Goal: Transaction & Acquisition: Purchase product/service

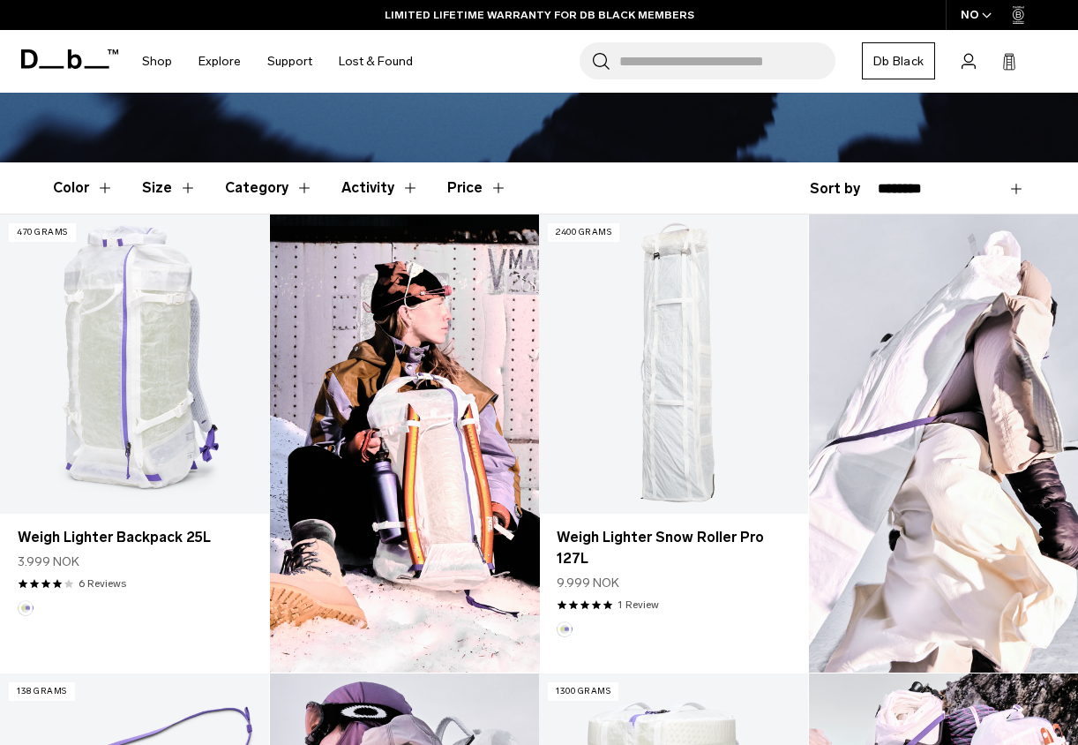
scroll to position [426, 0]
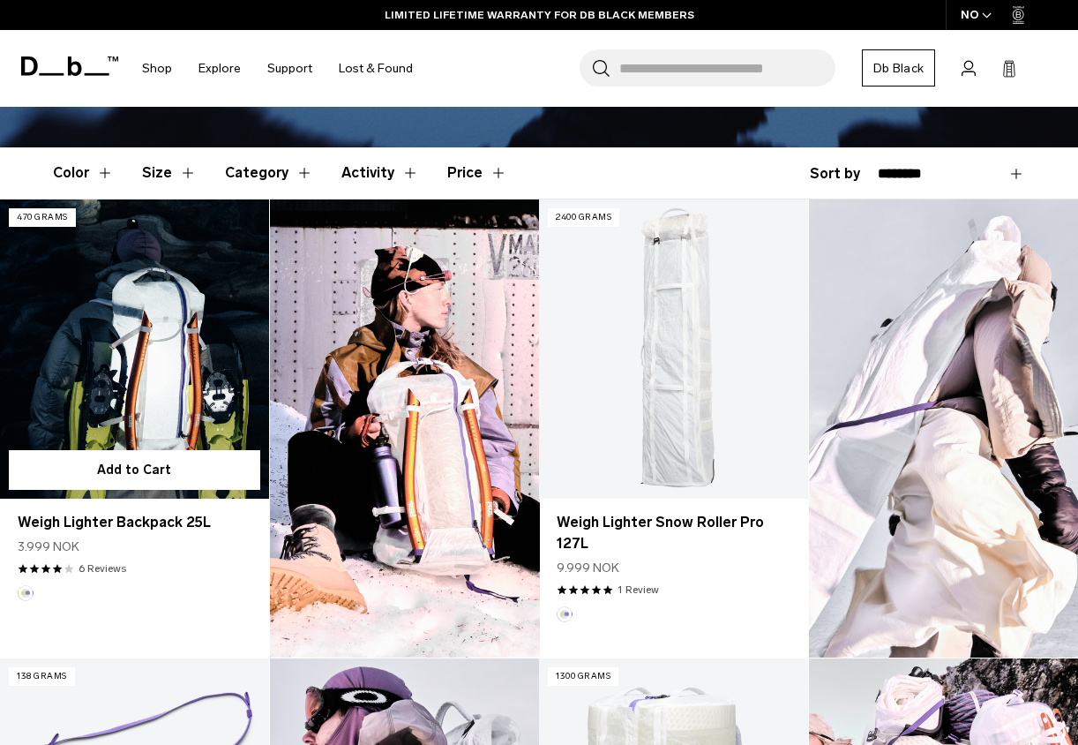
click at [215, 398] on link "Weigh Lighter Backpack 25L" at bounding box center [134, 348] width 269 height 298
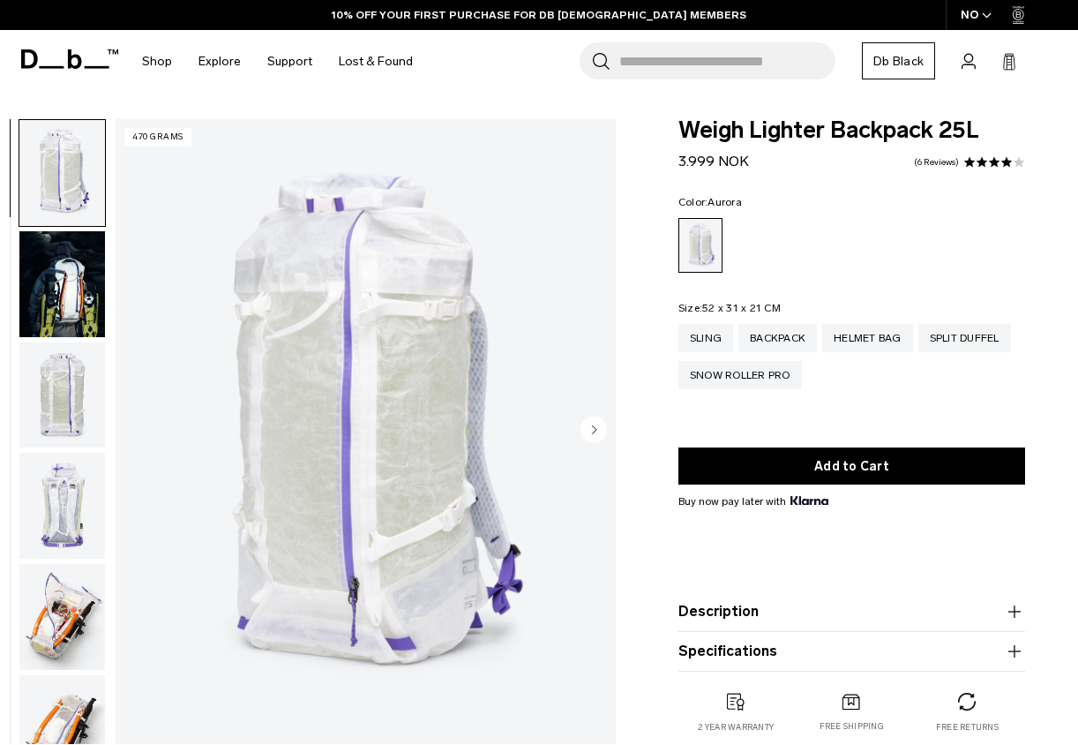
click at [596, 428] on circle "Next slide" at bounding box center [594, 429] width 26 height 26
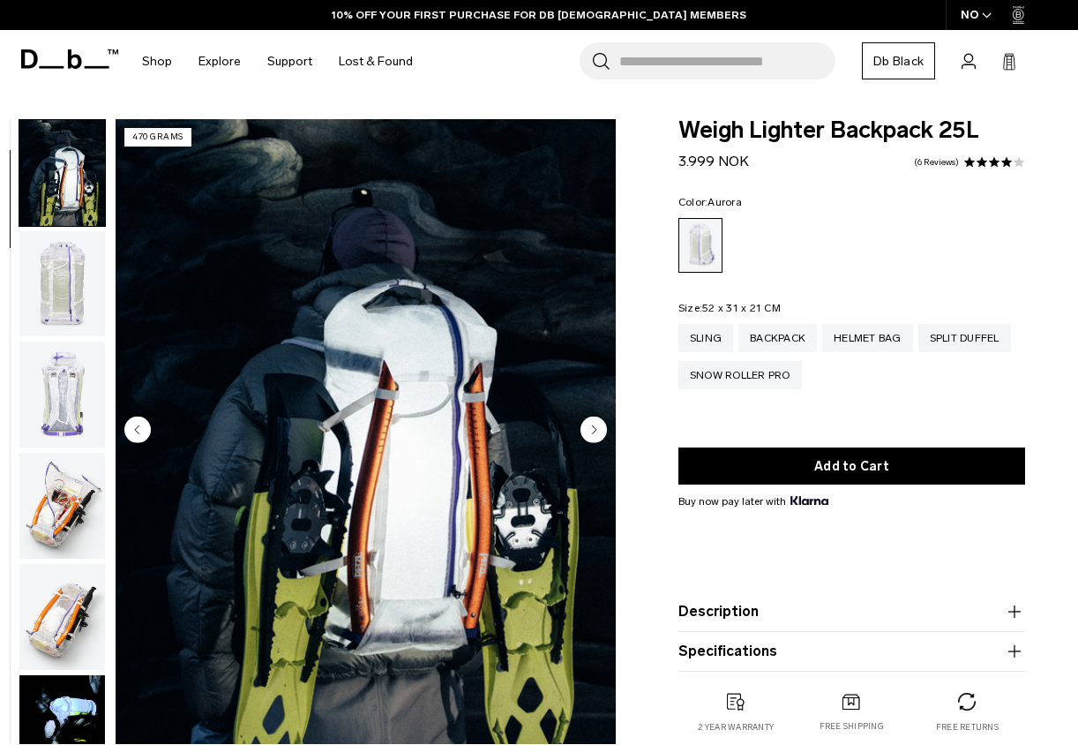
click at [596, 428] on circle "Next slide" at bounding box center [594, 429] width 26 height 26
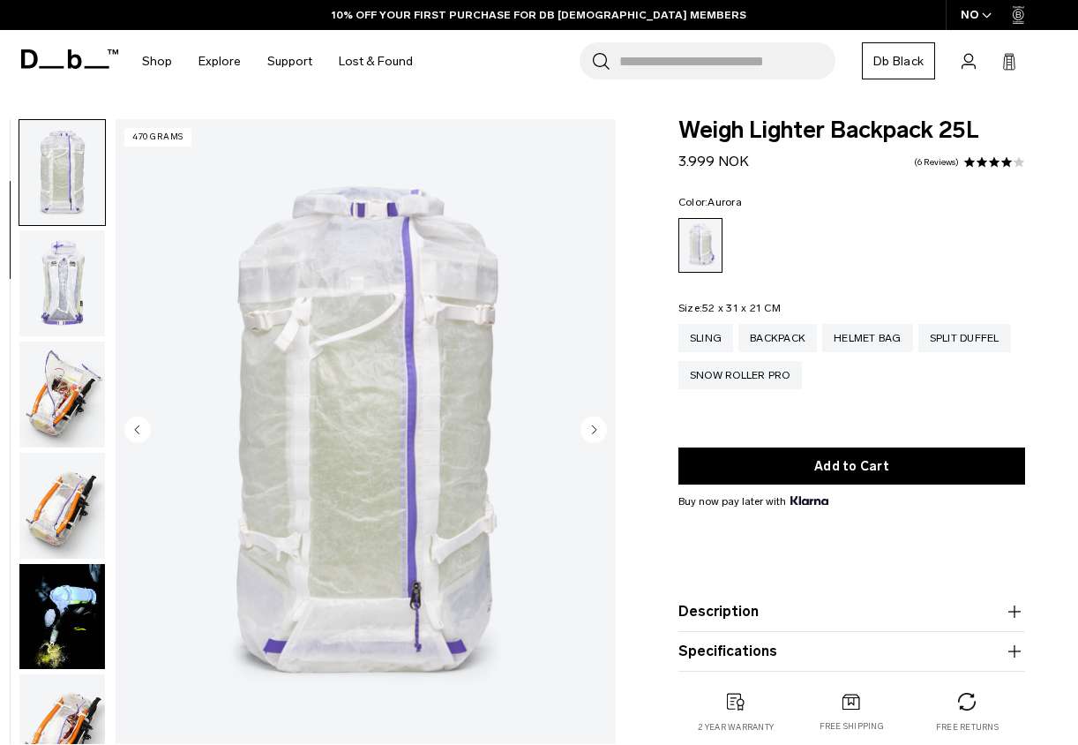
click at [596, 428] on circle "Next slide" at bounding box center [594, 429] width 26 height 26
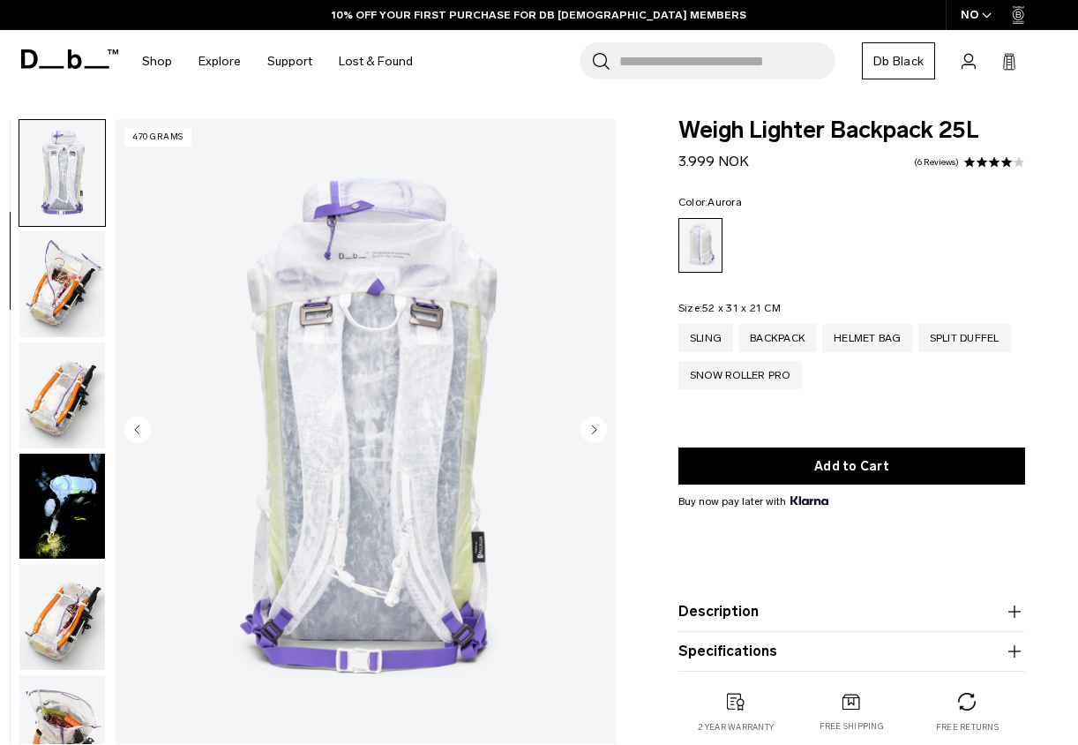
click at [596, 428] on circle "Next slide" at bounding box center [594, 429] width 26 height 26
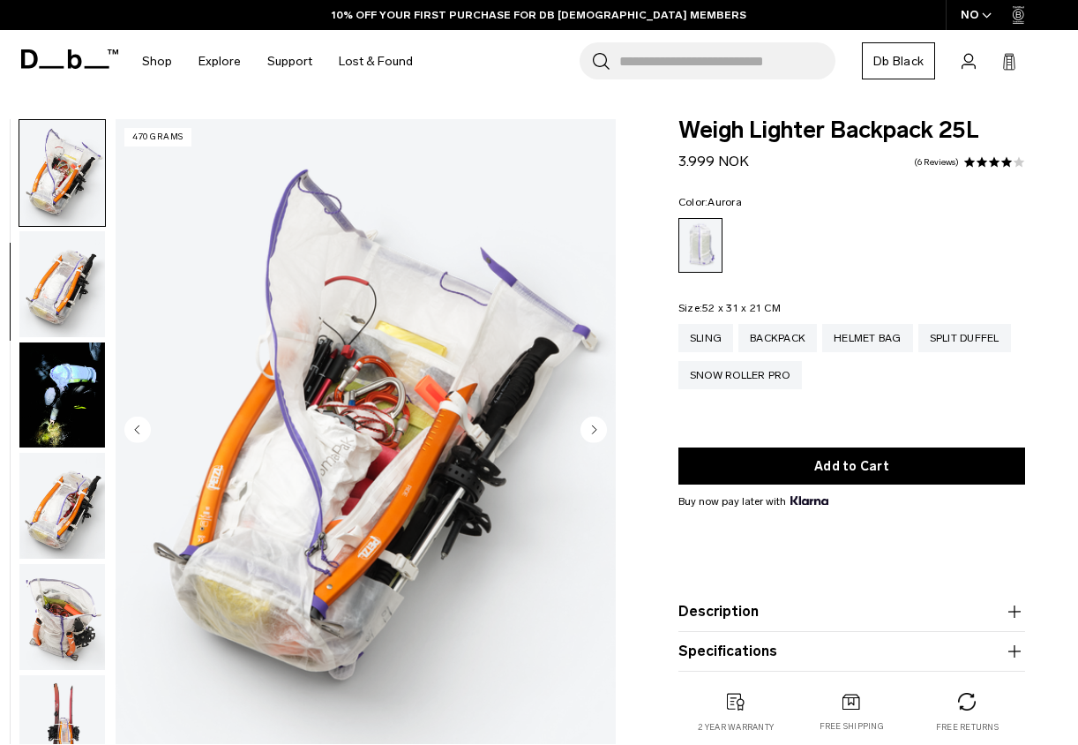
click at [596, 428] on circle "Next slide" at bounding box center [594, 429] width 26 height 26
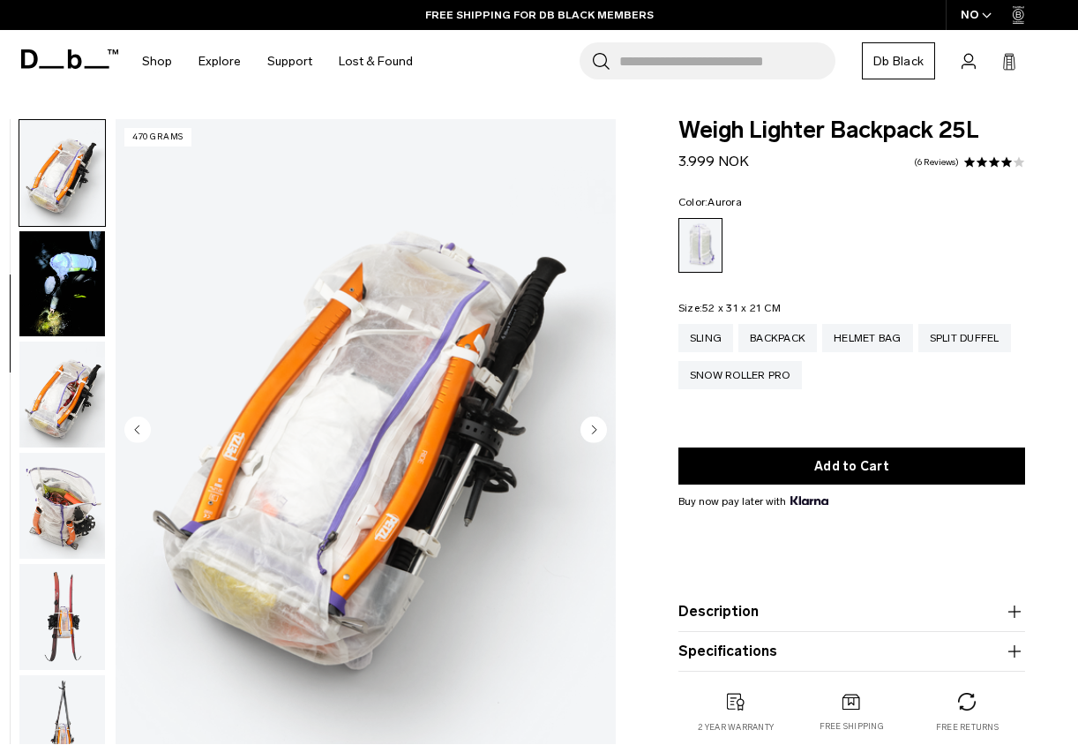
click at [596, 428] on circle "Next slide" at bounding box center [594, 429] width 26 height 26
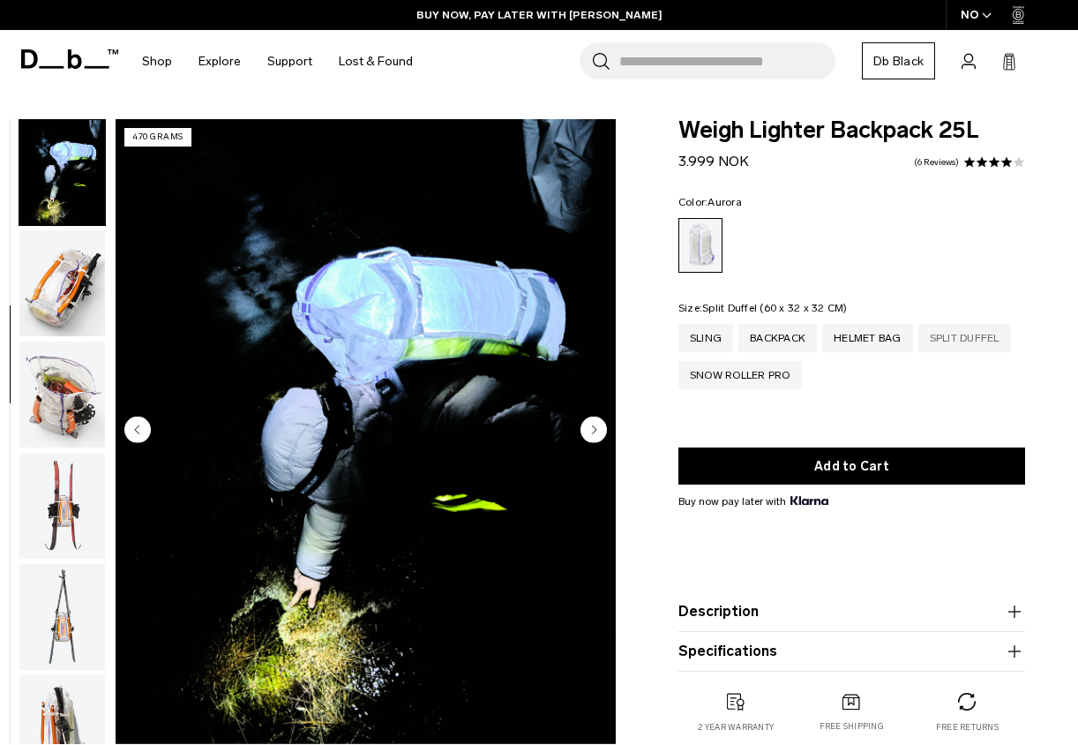
click at [948, 342] on div "Split Duffel" at bounding box center [964, 338] width 93 height 28
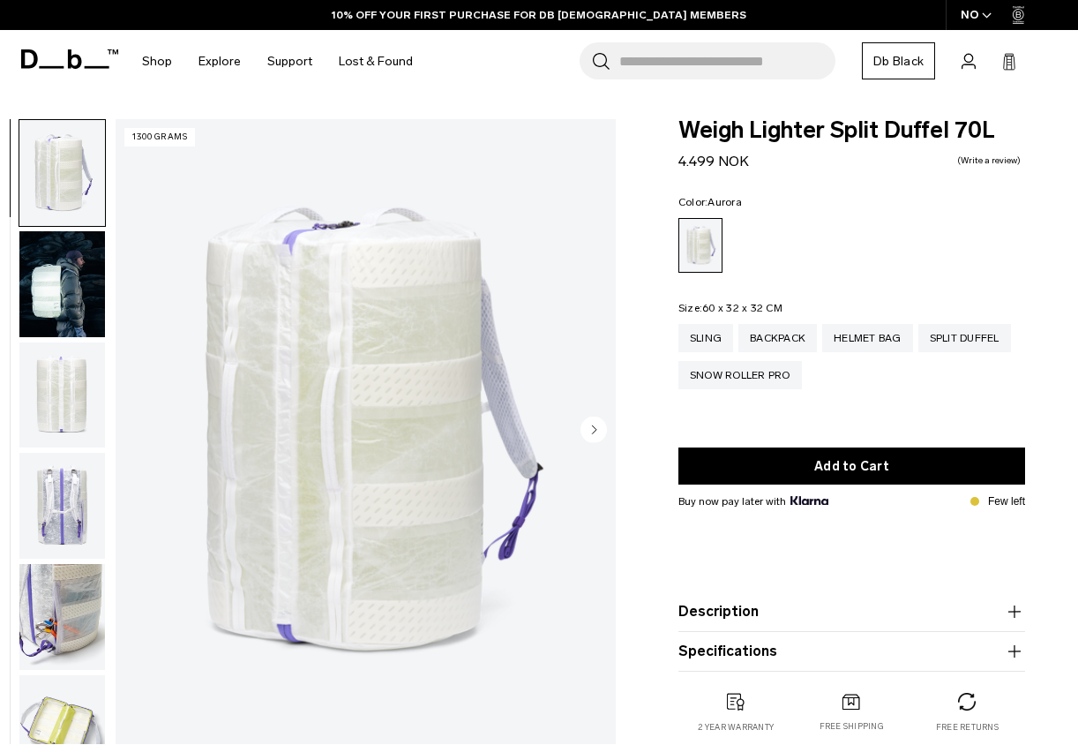
click at [595, 430] on icon "Next slide" at bounding box center [594, 429] width 4 height 8
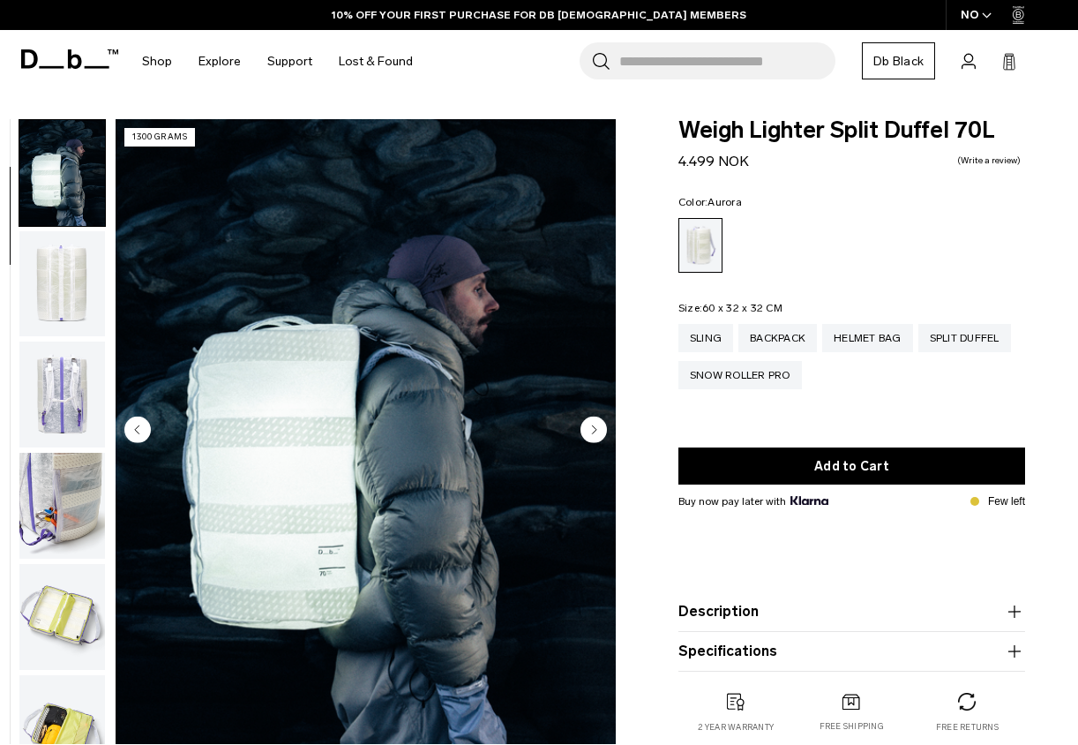
click at [595, 430] on icon "Next slide" at bounding box center [594, 429] width 4 height 8
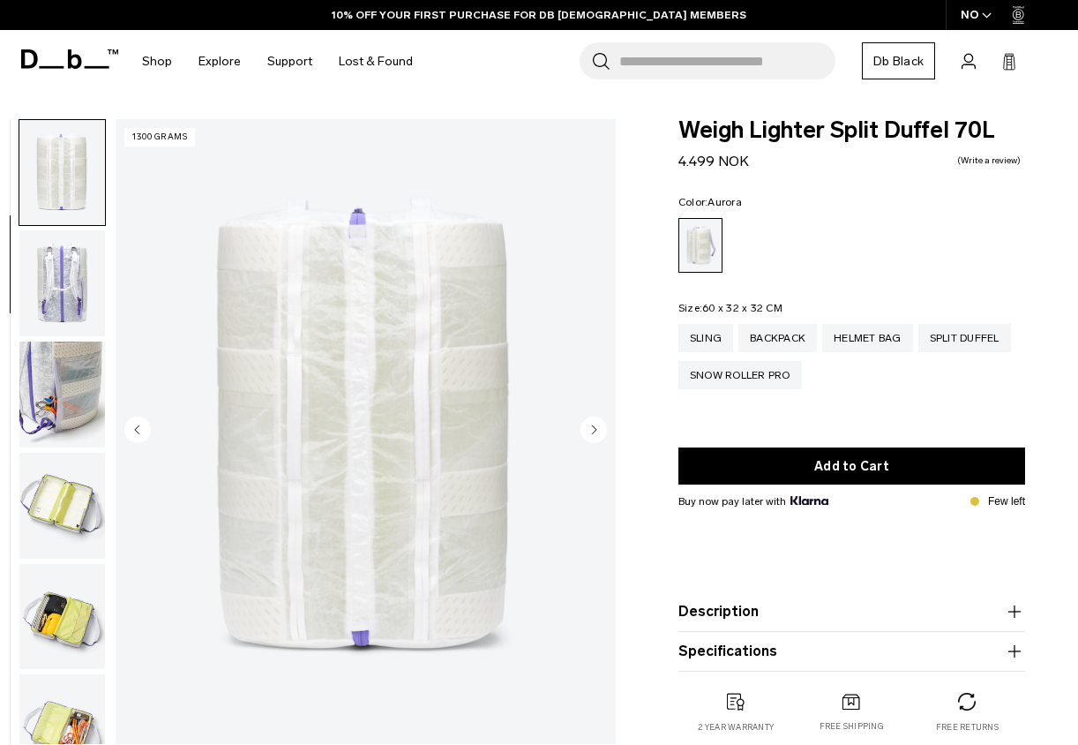
click at [595, 430] on icon "Next slide" at bounding box center [594, 429] width 4 height 8
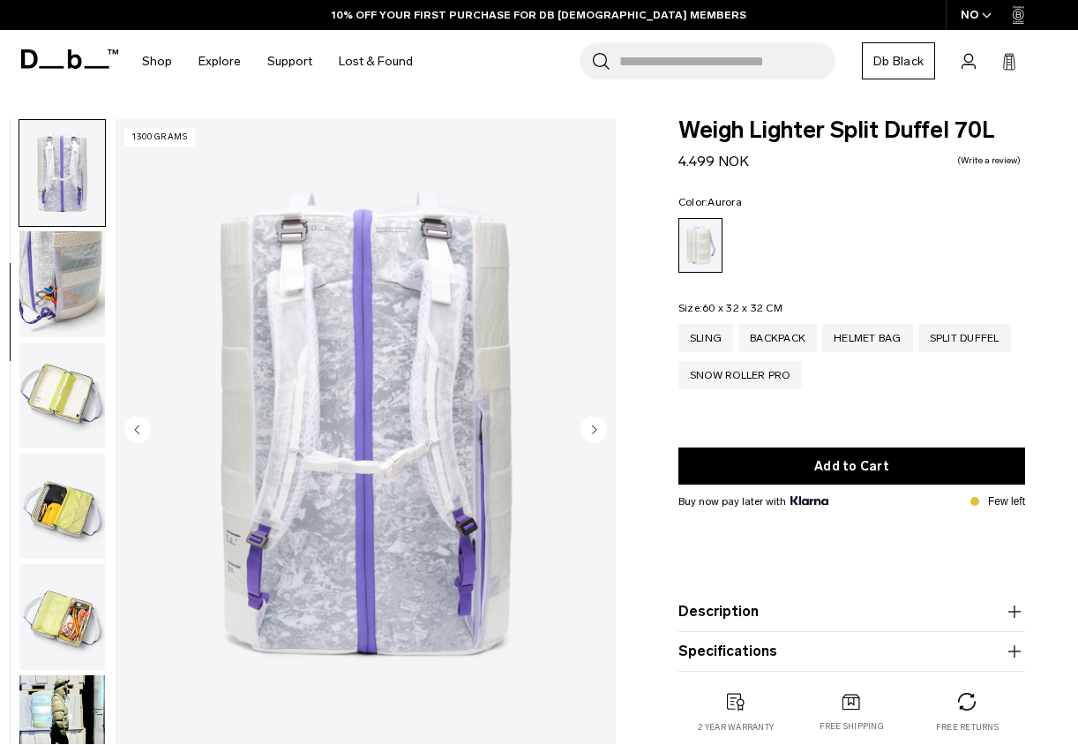
click at [595, 430] on icon "Next slide" at bounding box center [594, 429] width 4 height 8
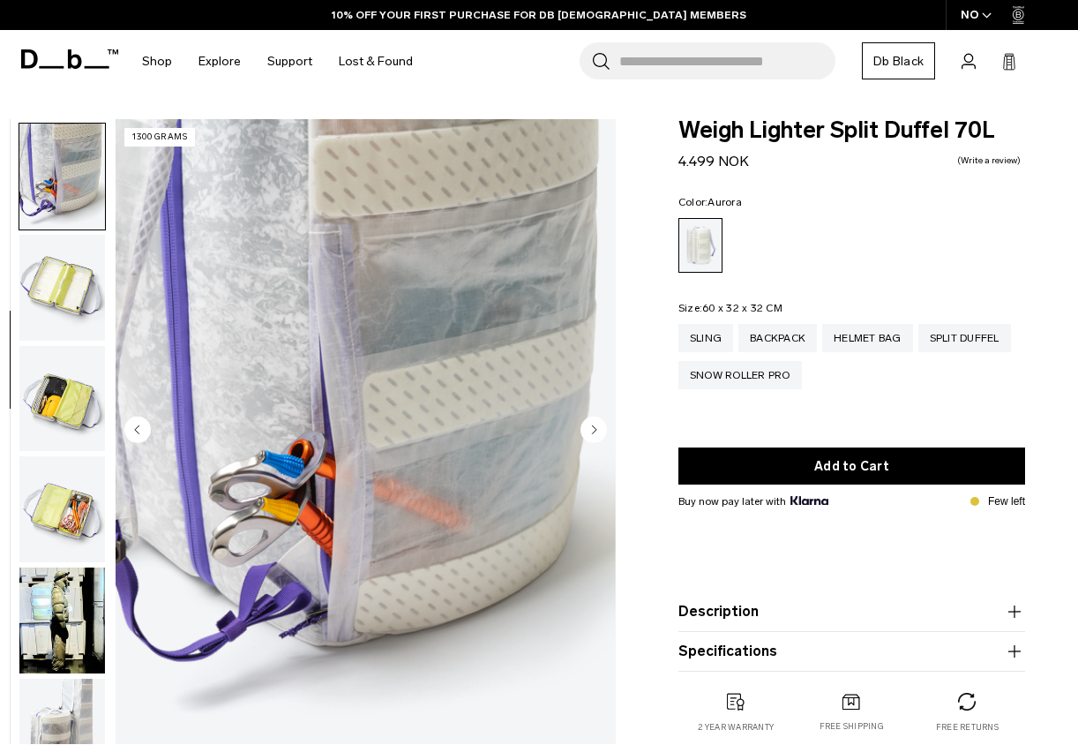
scroll to position [444, 0]
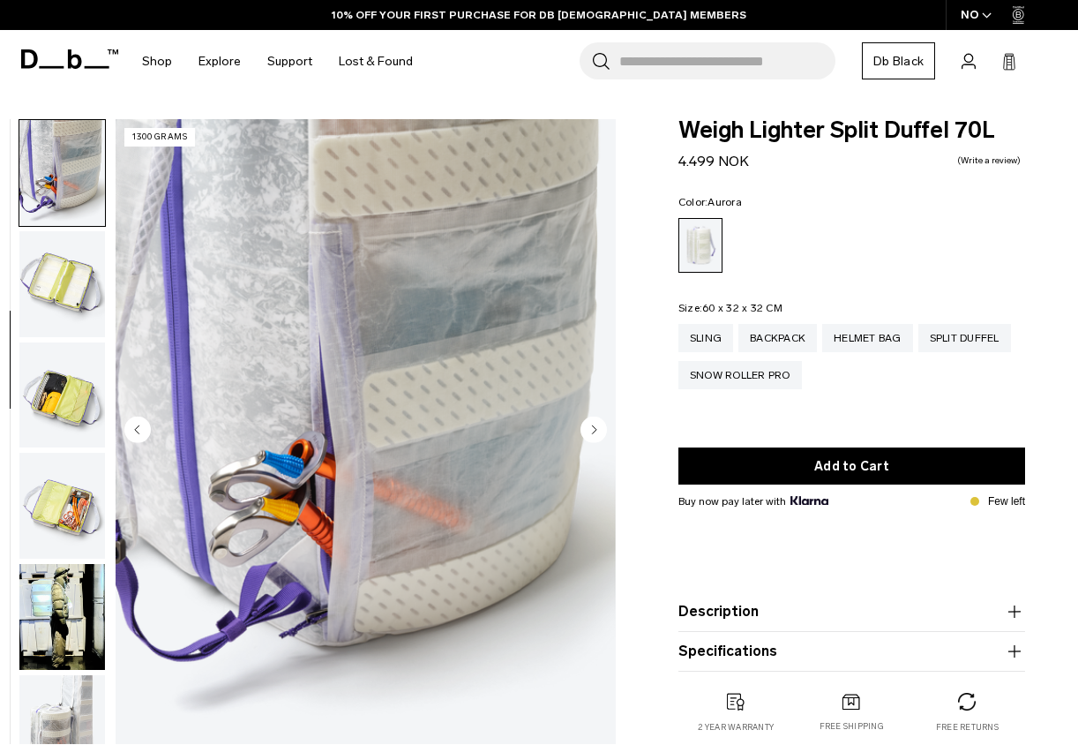
click at [595, 430] on icon "Next slide" at bounding box center [594, 429] width 4 height 8
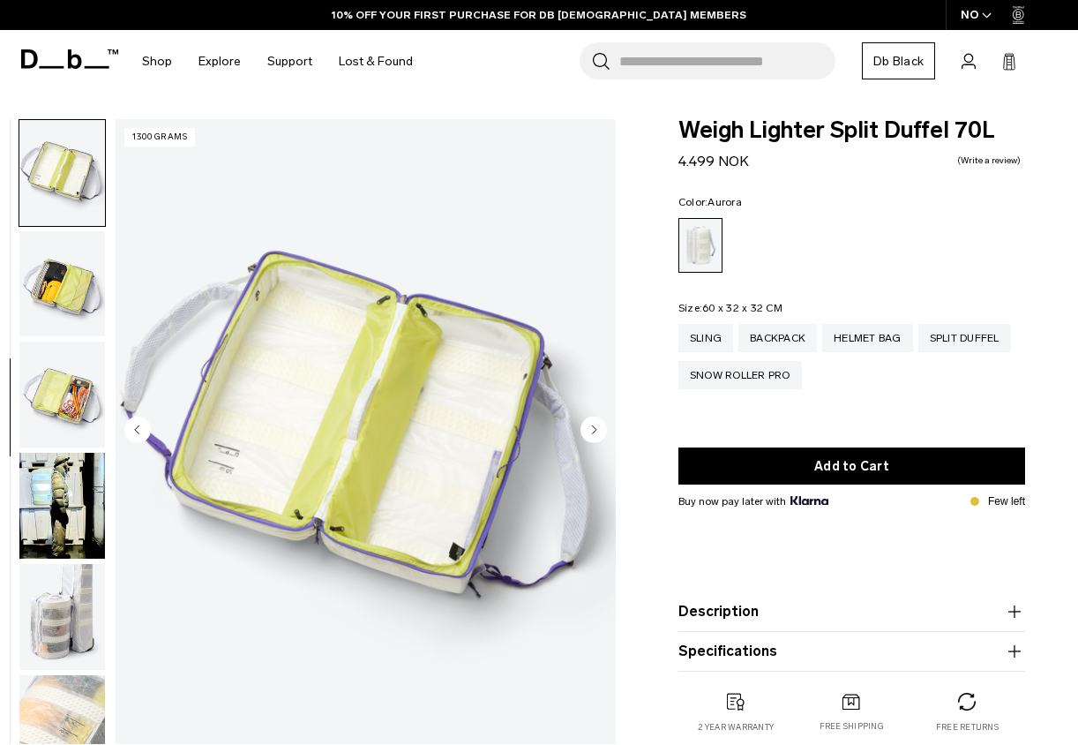
click at [595, 430] on icon "Next slide" at bounding box center [594, 429] width 4 height 8
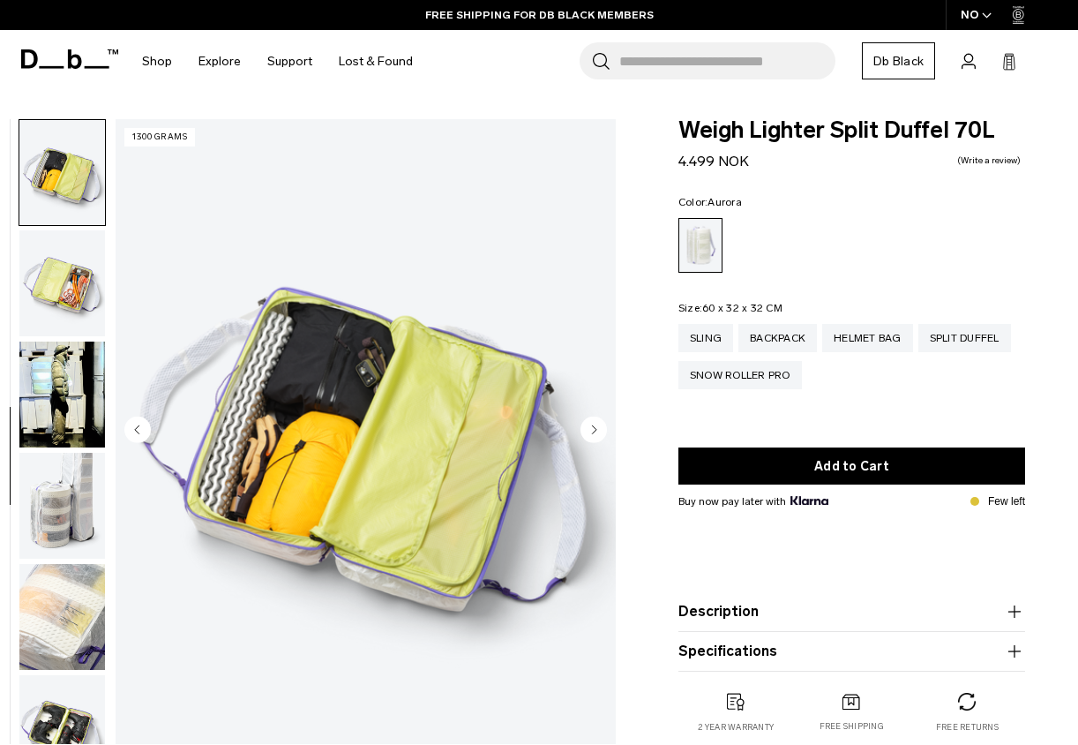
click at [595, 430] on icon "Next slide" at bounding box center [594, 429] width 4 height 8
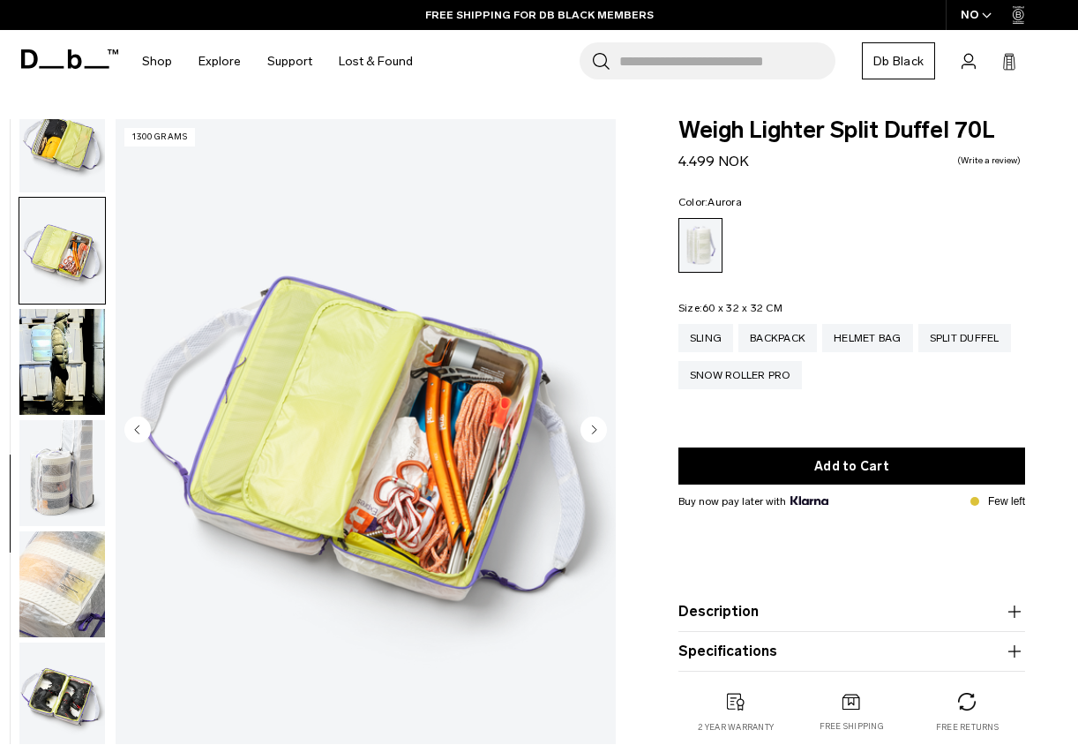
scroll to position [703, 0]
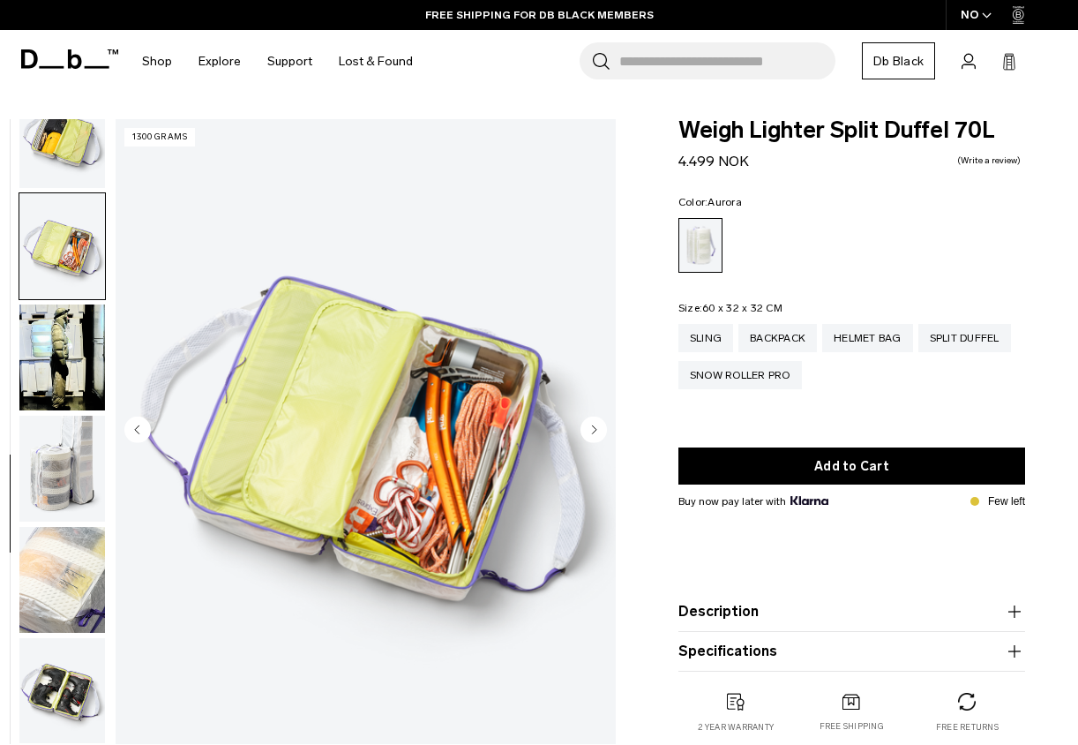
click at [595, 430] on icon "Next slide" at bounding box center [594, 429] width 4 height 8
